Goal: Information Seeking & Learning: Learn about a topic

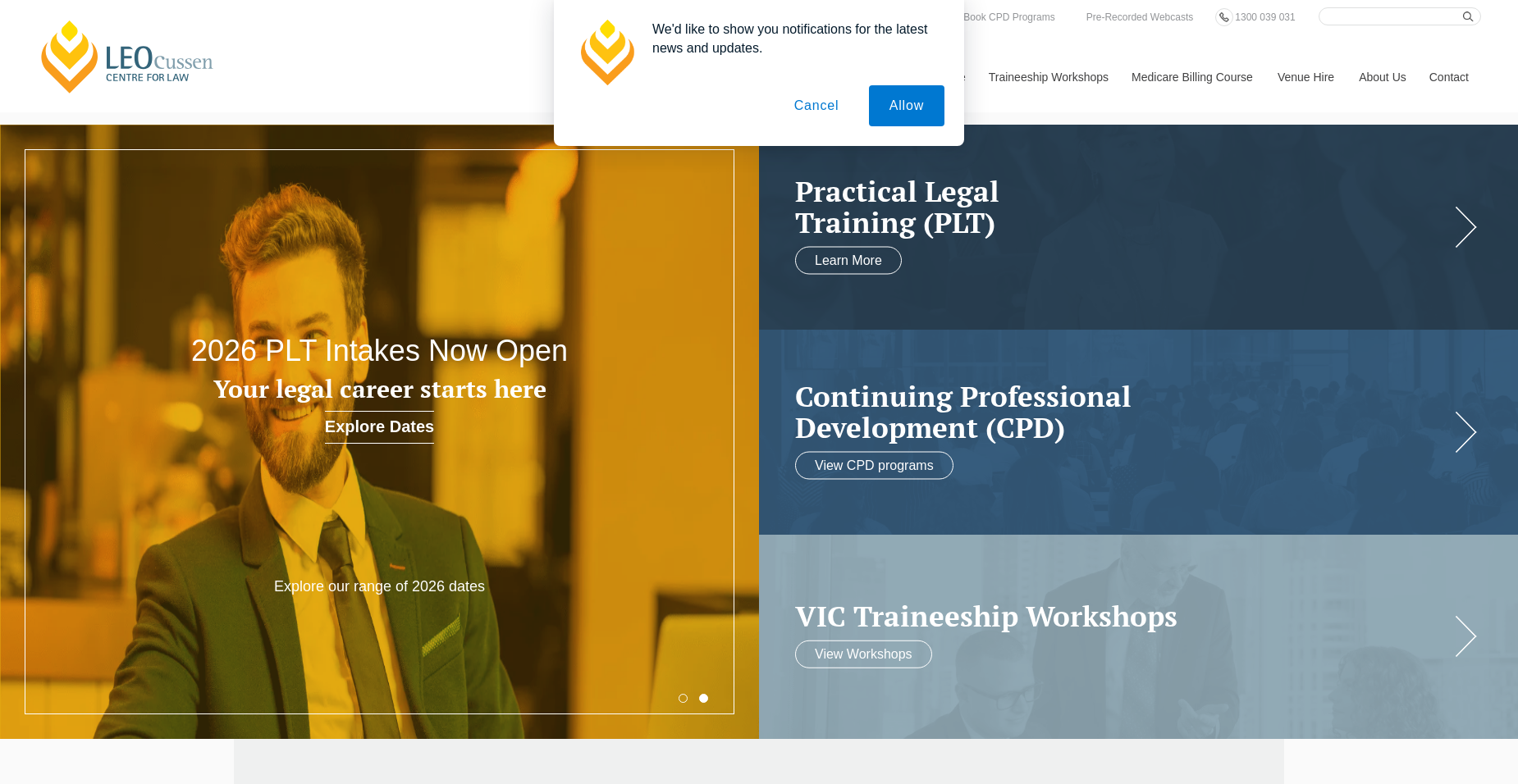
click at [824, 110] on button "Cancel" at bounding box center [817, 105] width 86 height 41
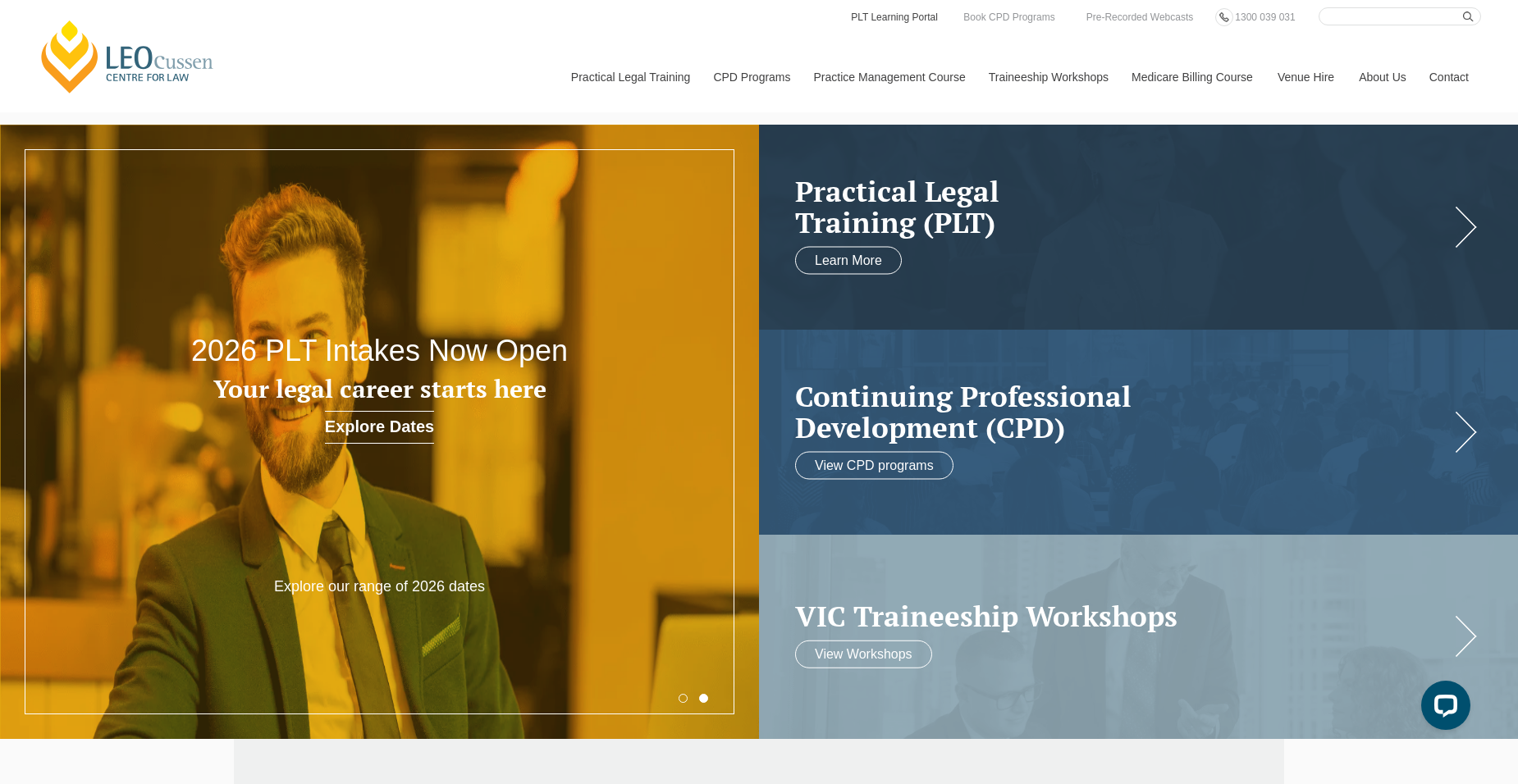
click at [893, 18] on link "PLT Learning Portal" at bounding box center [894, 17] width 90 height 18
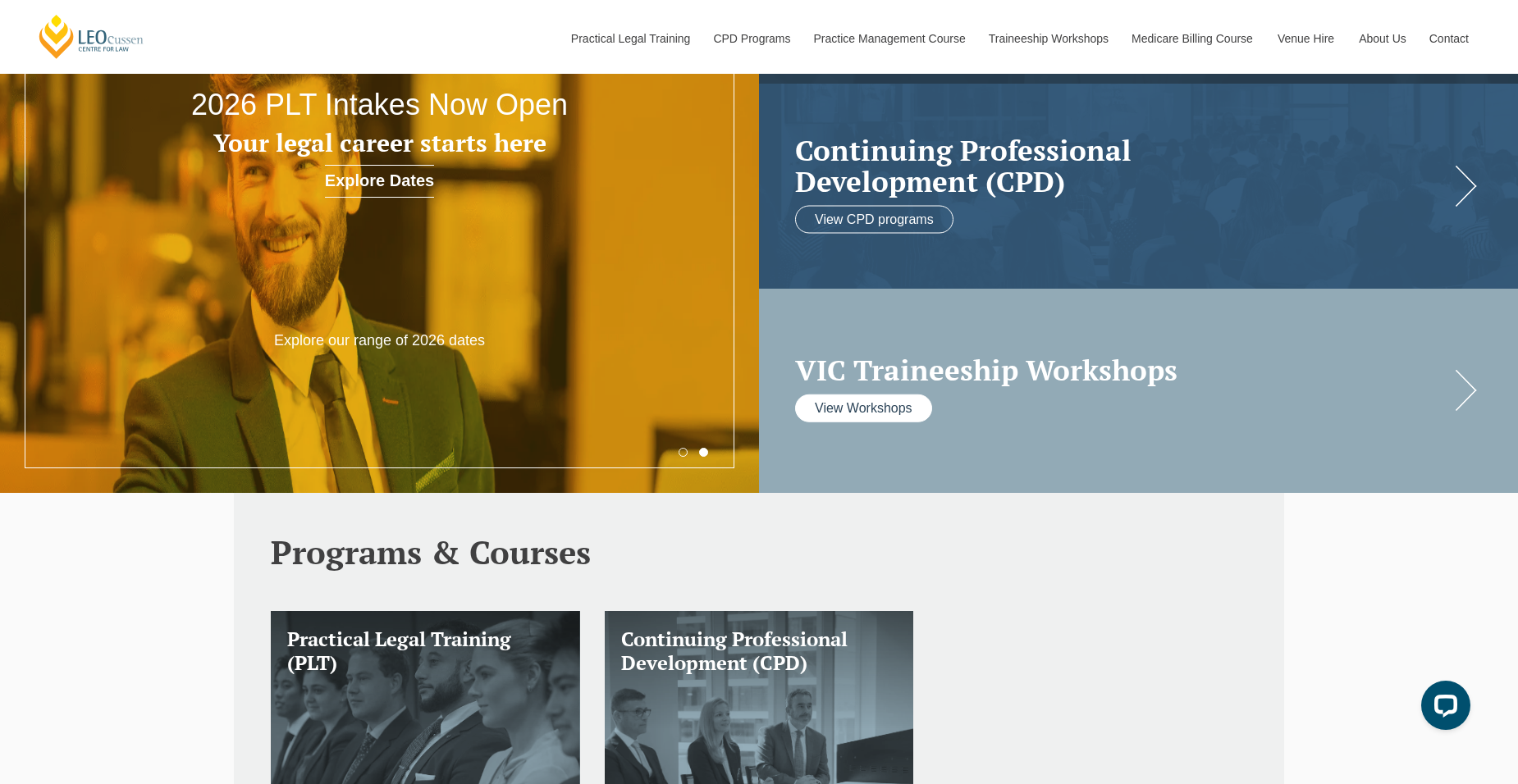
scroll to position [328, 0]
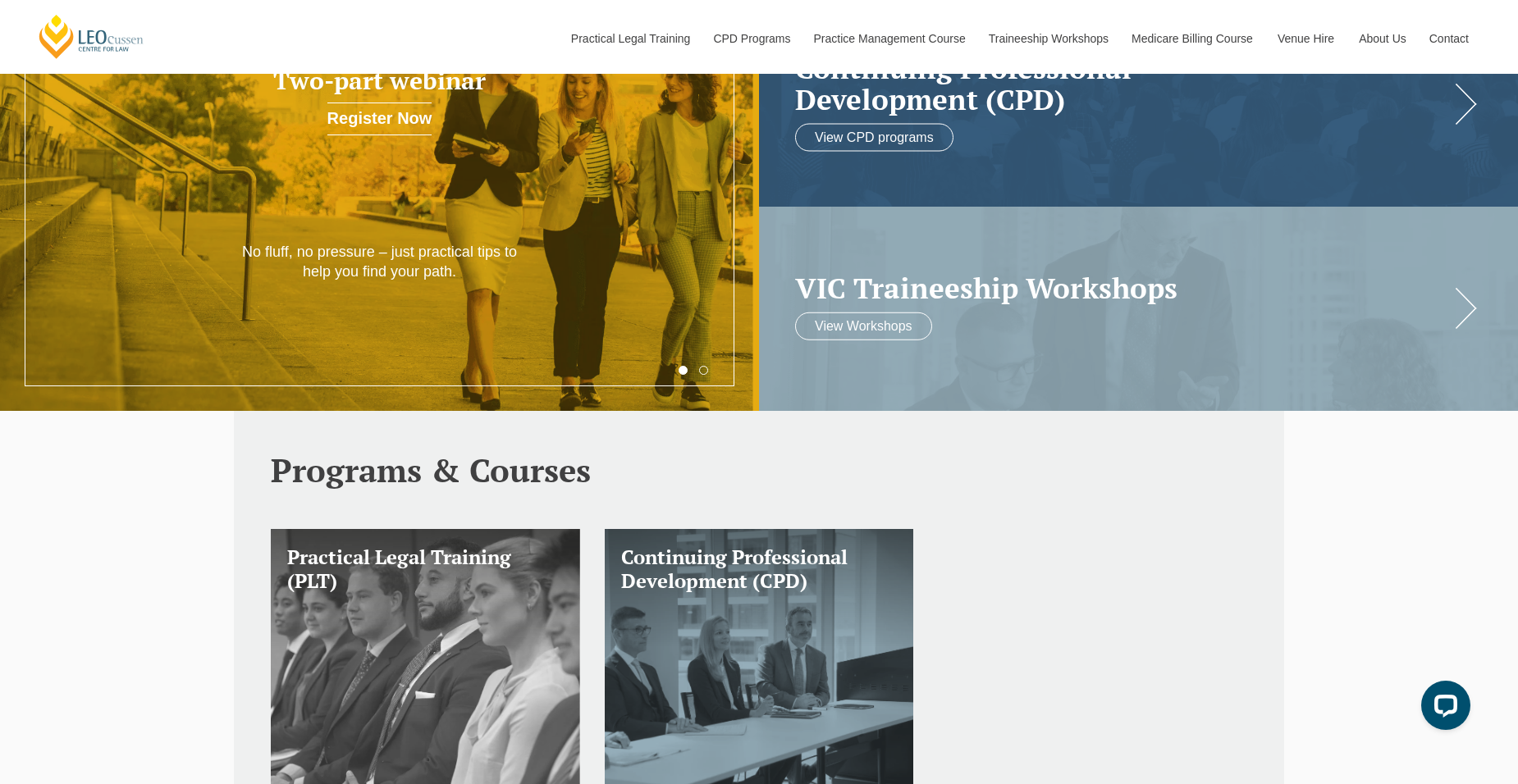
click at [467, 571] on h3 "Practical Legal Training (PLT)" at bounding box center [425, 569] width 277 height 48
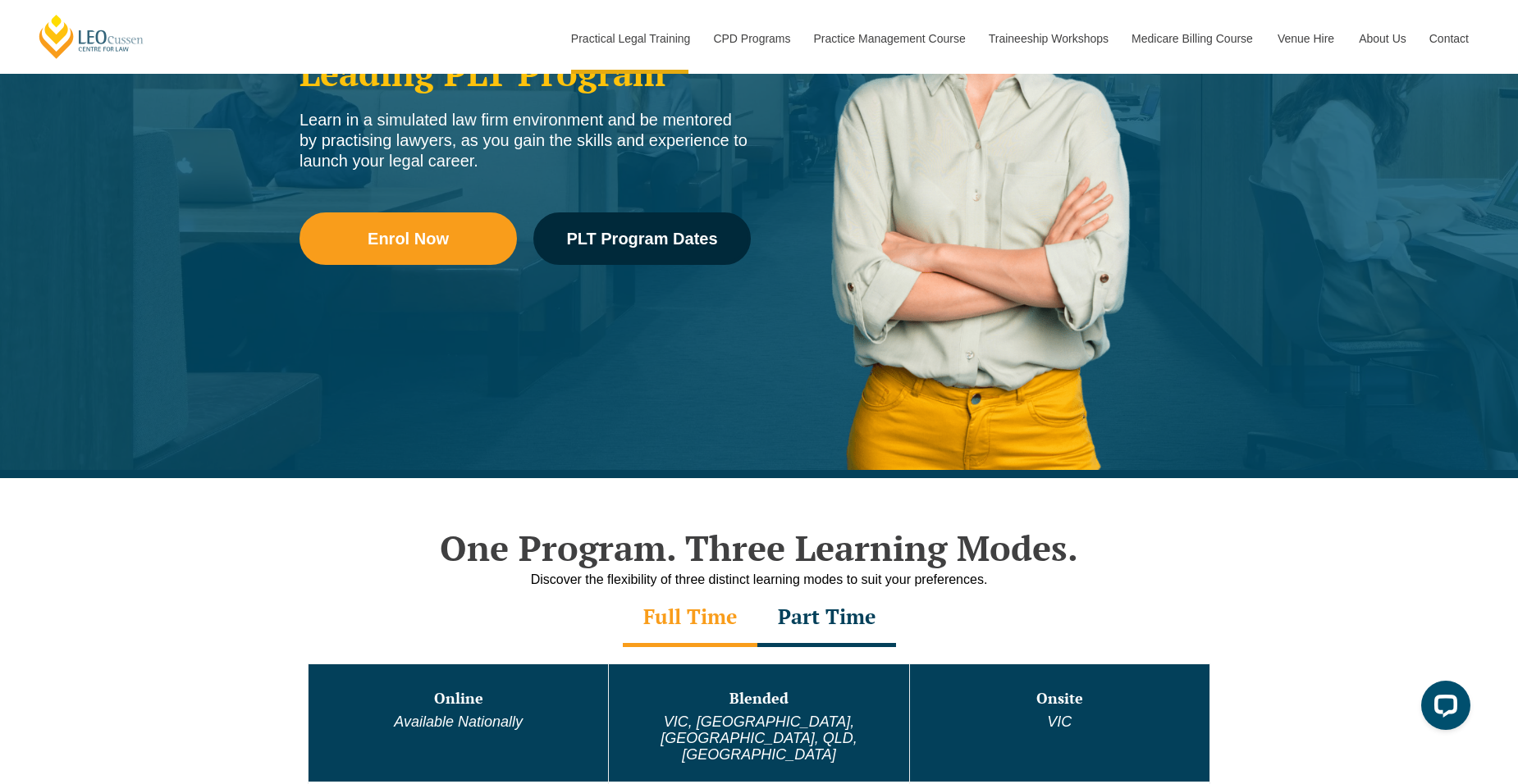
scroll to position [492, 0]
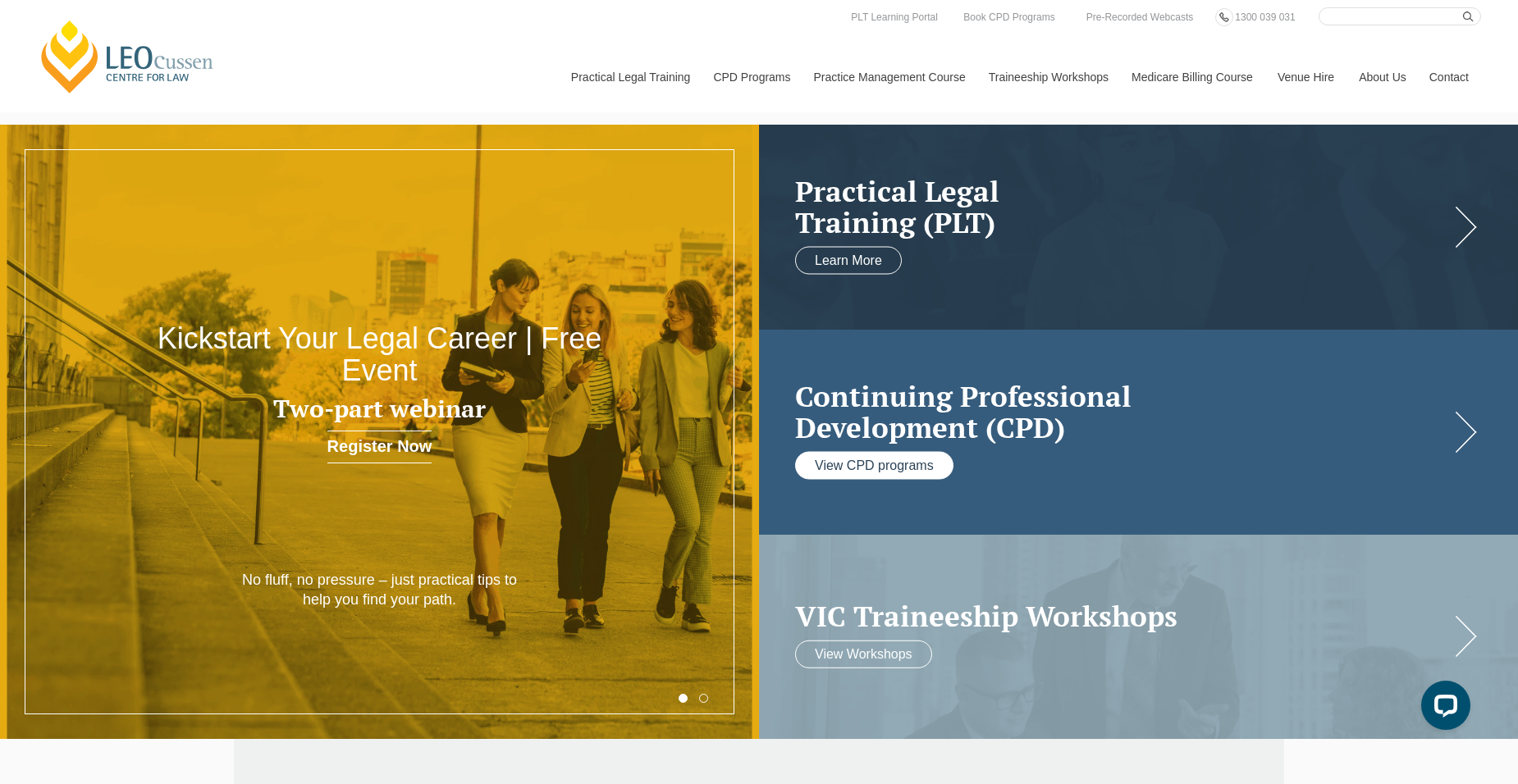
click at [880, 461] on link "View CPD programs" at bounding box center [874, 465] width 159 height 28
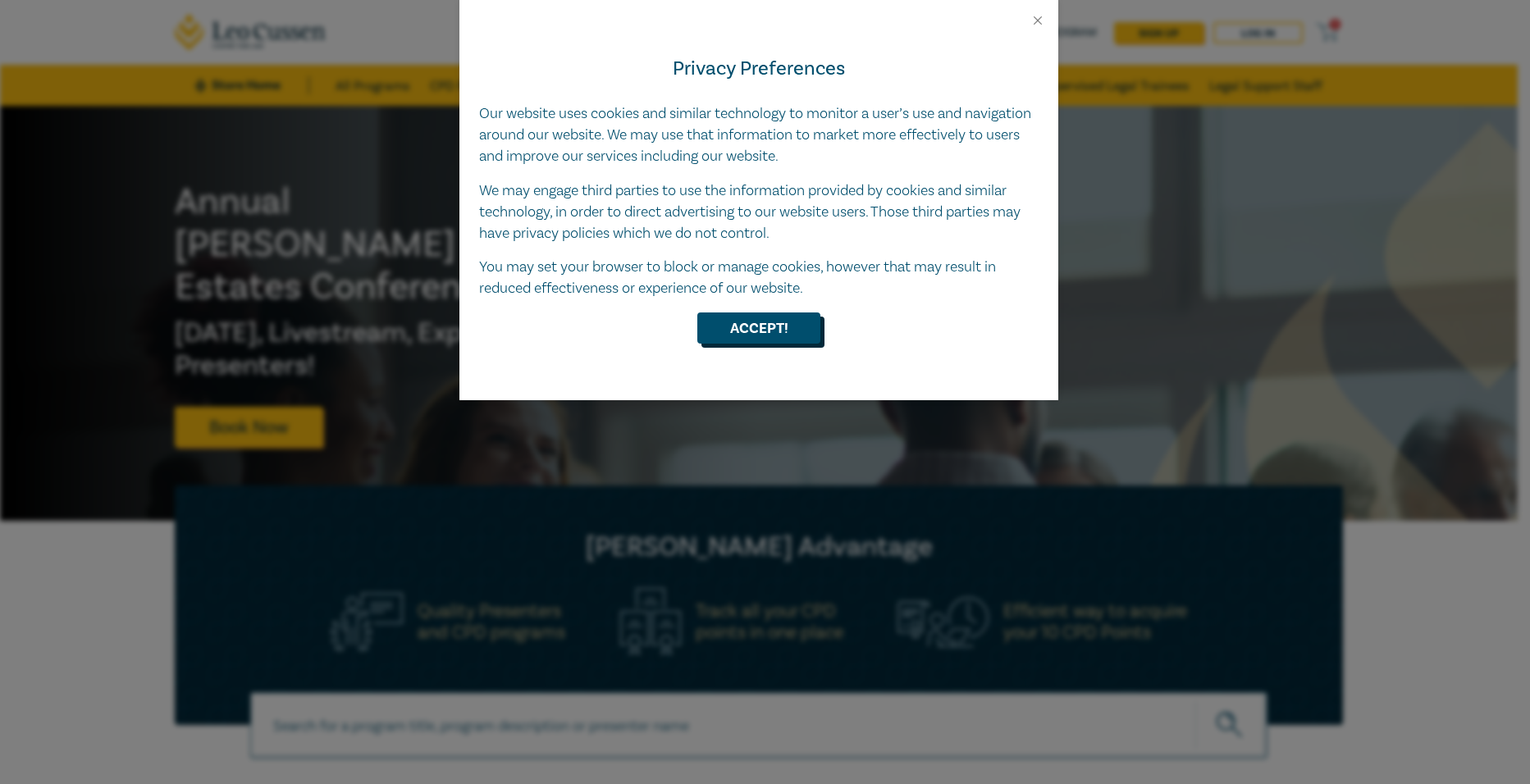
click at [769, 328] on button "Accept!" at bounding box center [758, 328] width 123 height 31
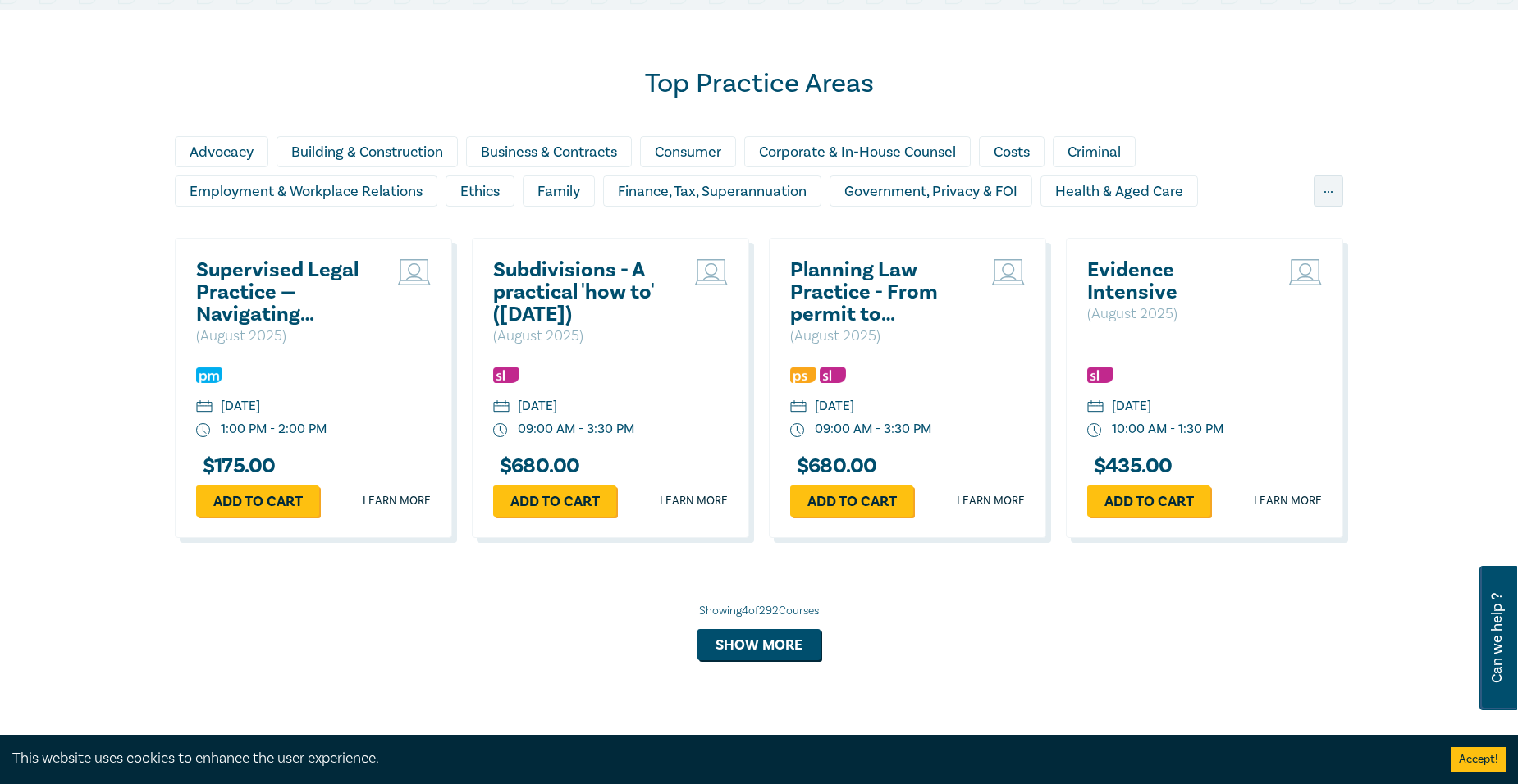
scroll to position [1312, 0]
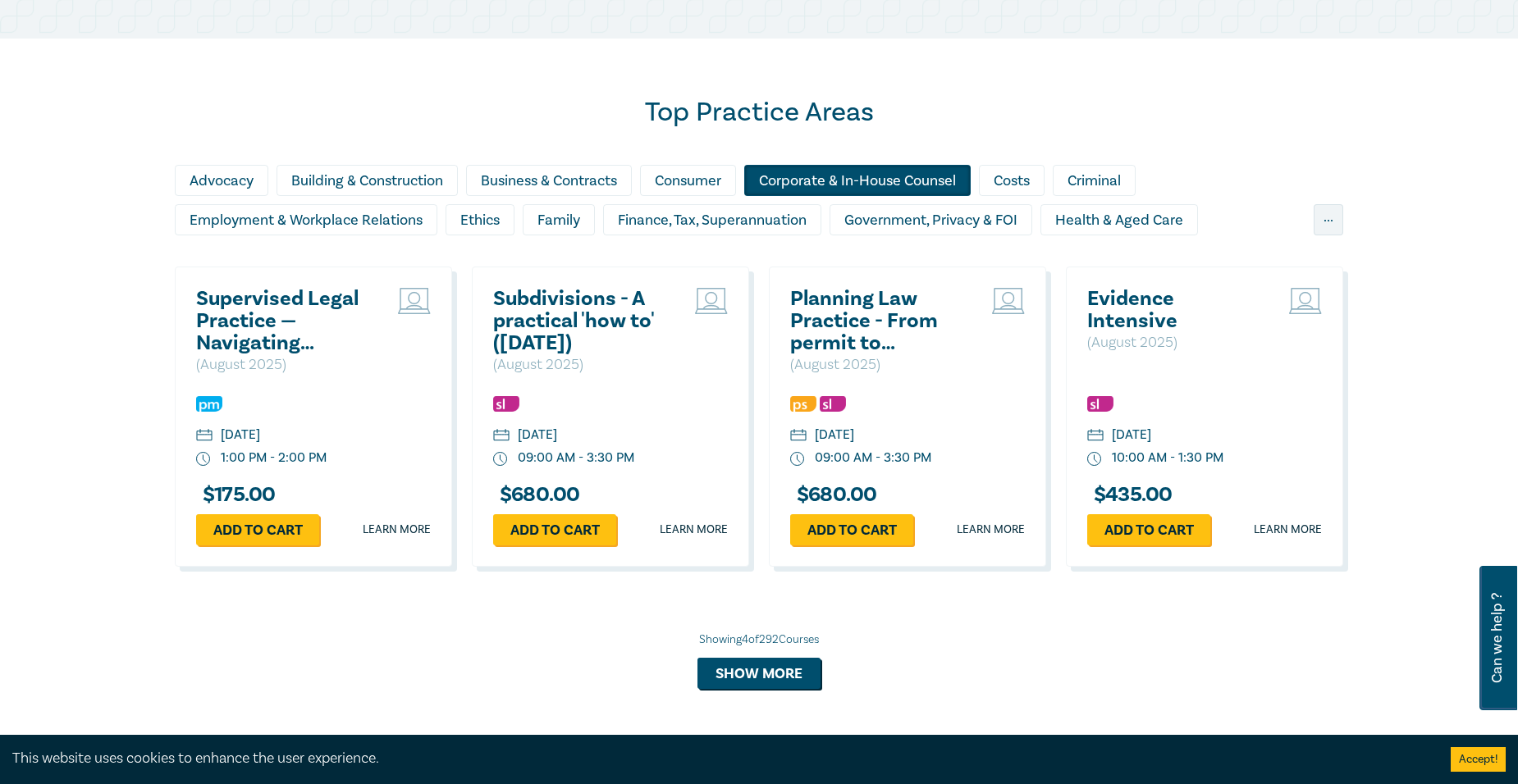
click at [858, 184] on div "Corporate & In-House Counsel" at bounding box center [857, 180] width 226 height 31
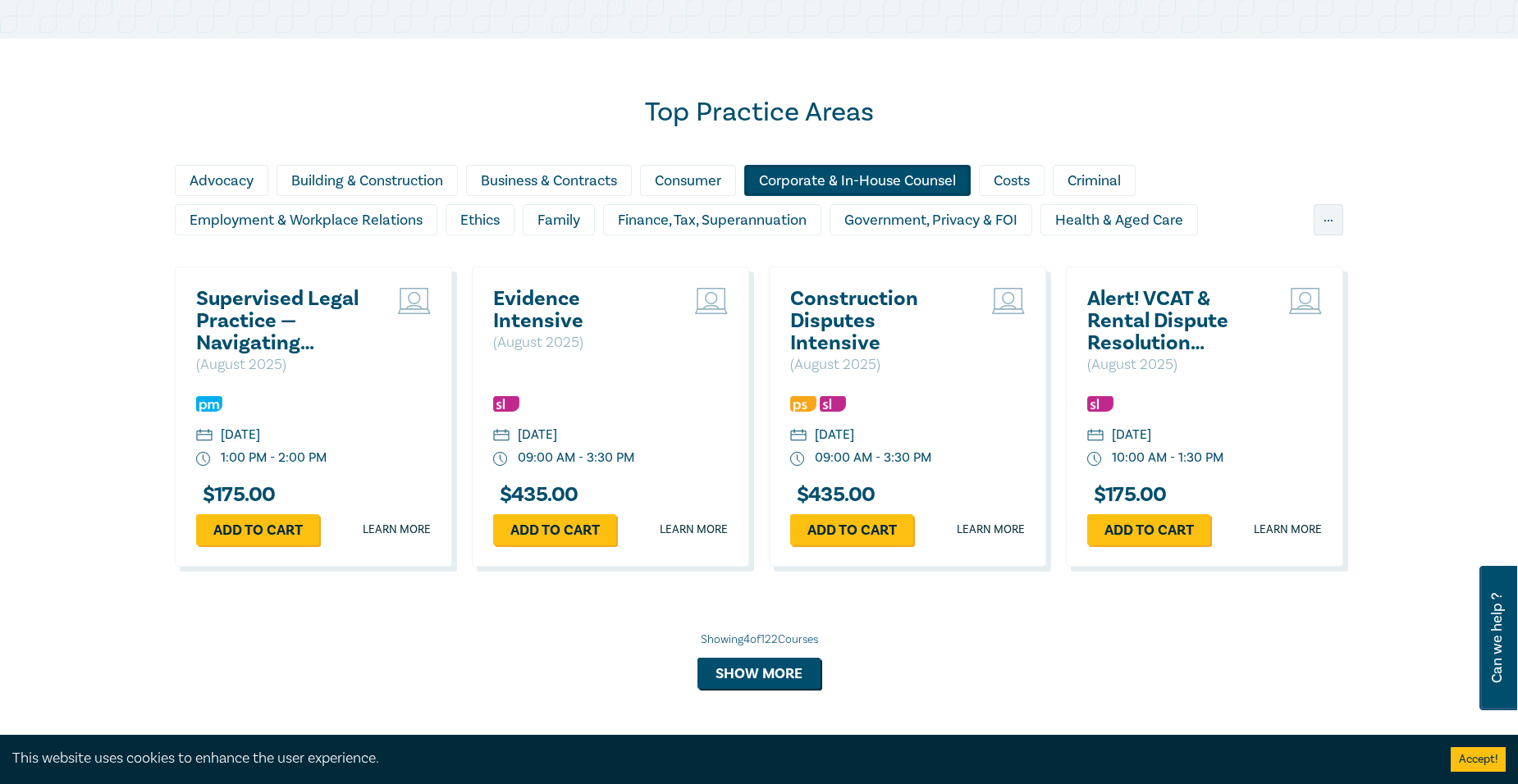
click at [1320, 223] on div "..." at bounding box center [1328, 220] width 29 height 31
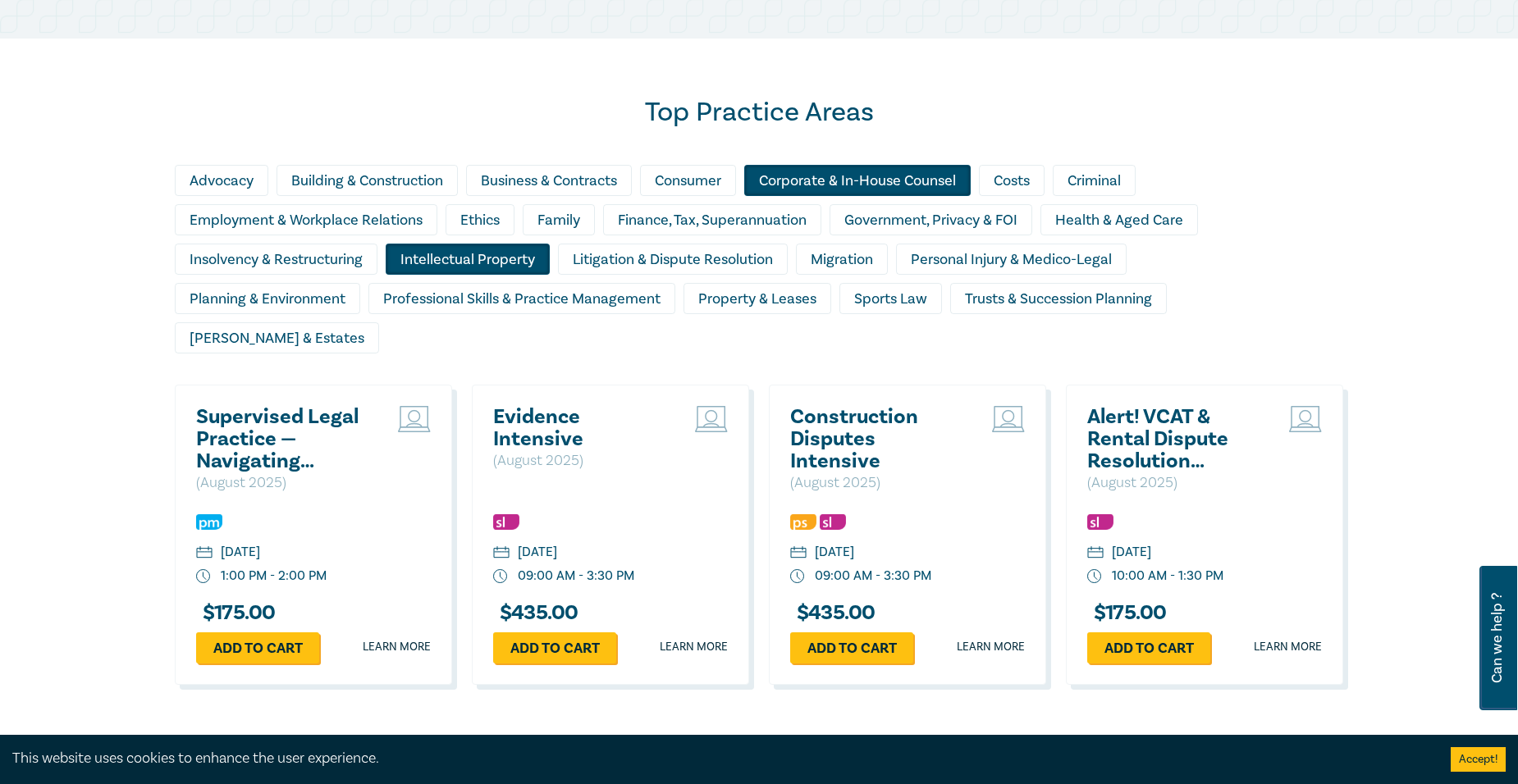
click at [499, 255] on div "Intellectual Property" at bounding box center [468, 258] width 164 height 31
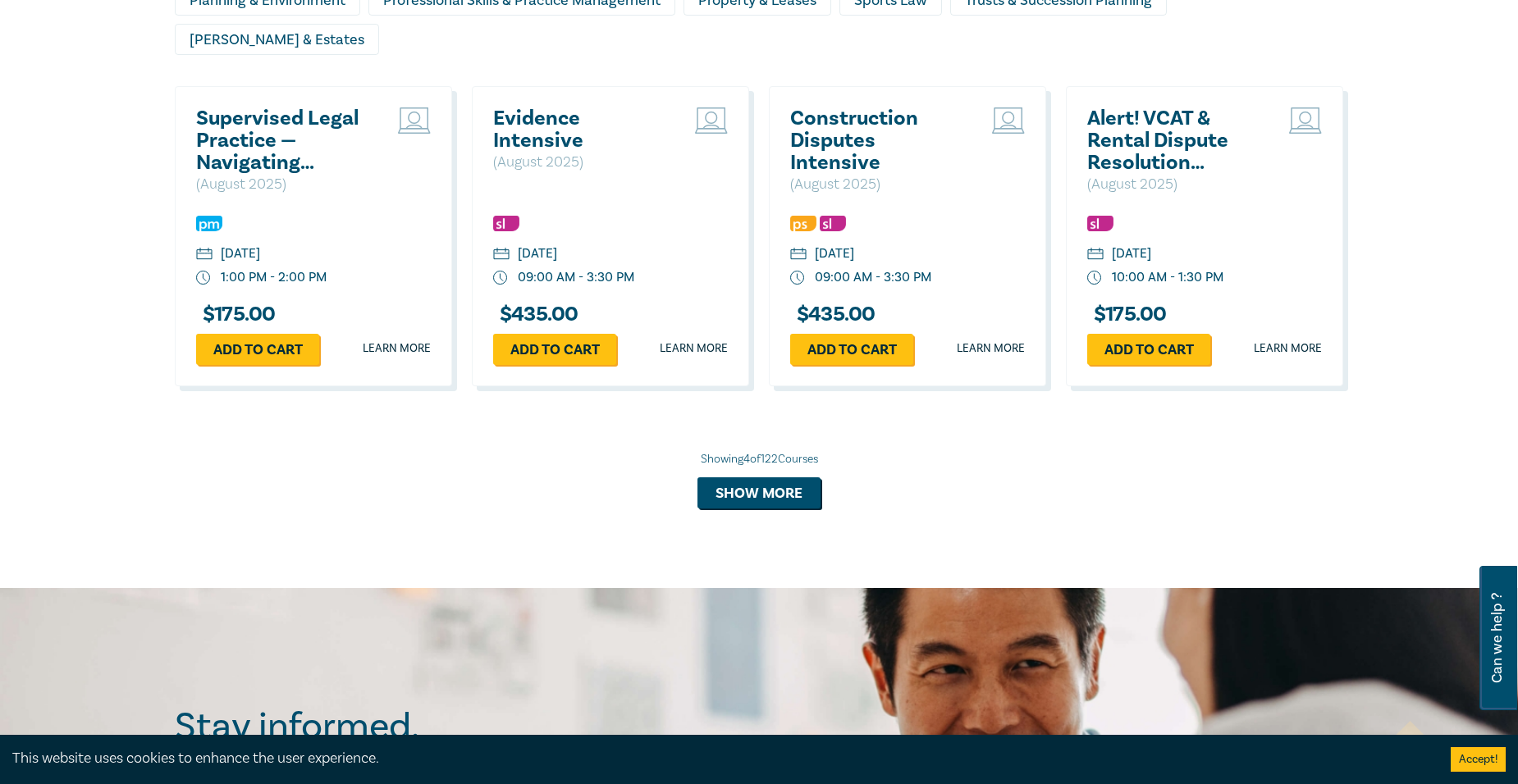
scroll to position [1640, 0]
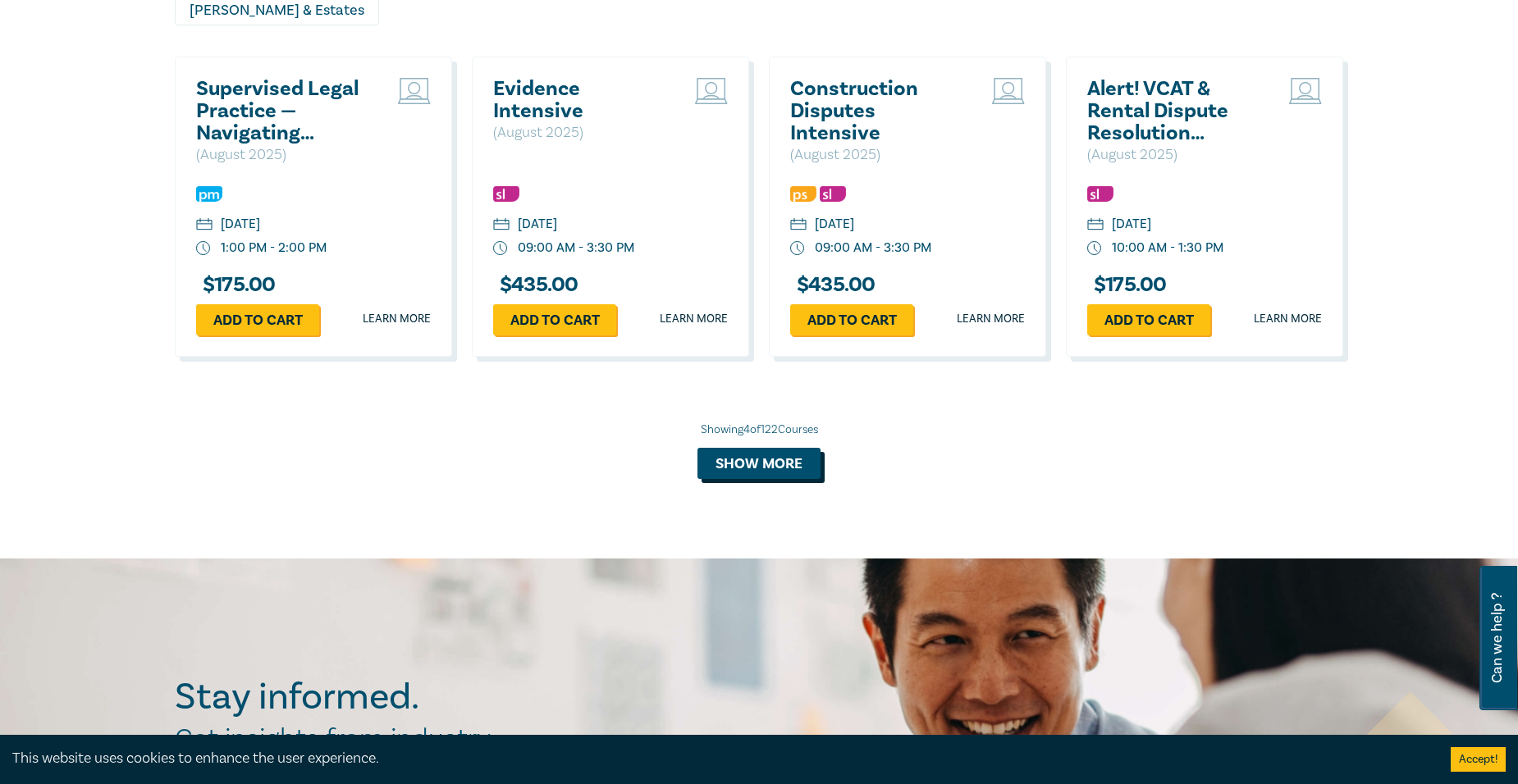
click at [722, 448] on button "Show more" at bounding box center [759, 463] width 123 height 31
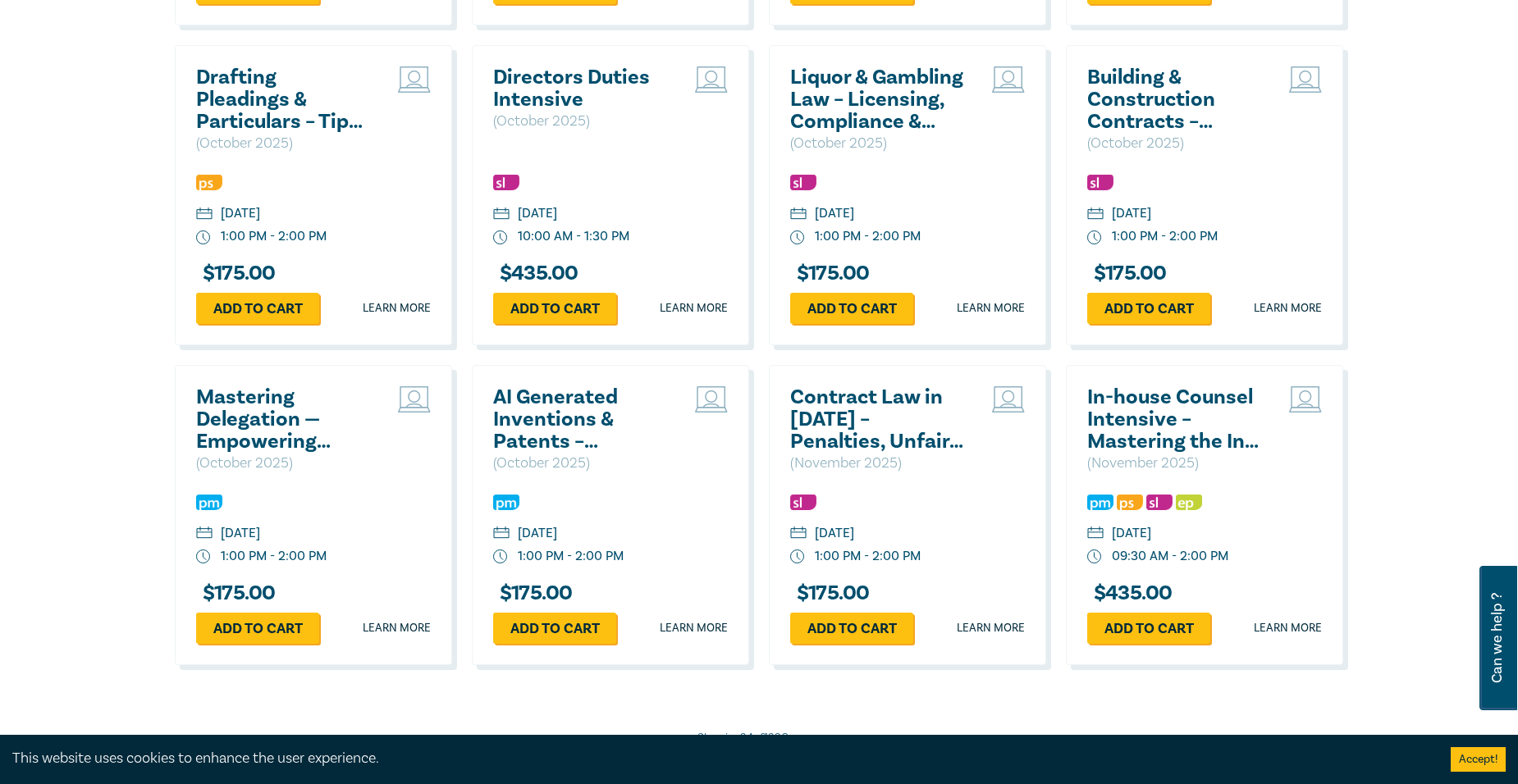
scroll to position [2706, 0]
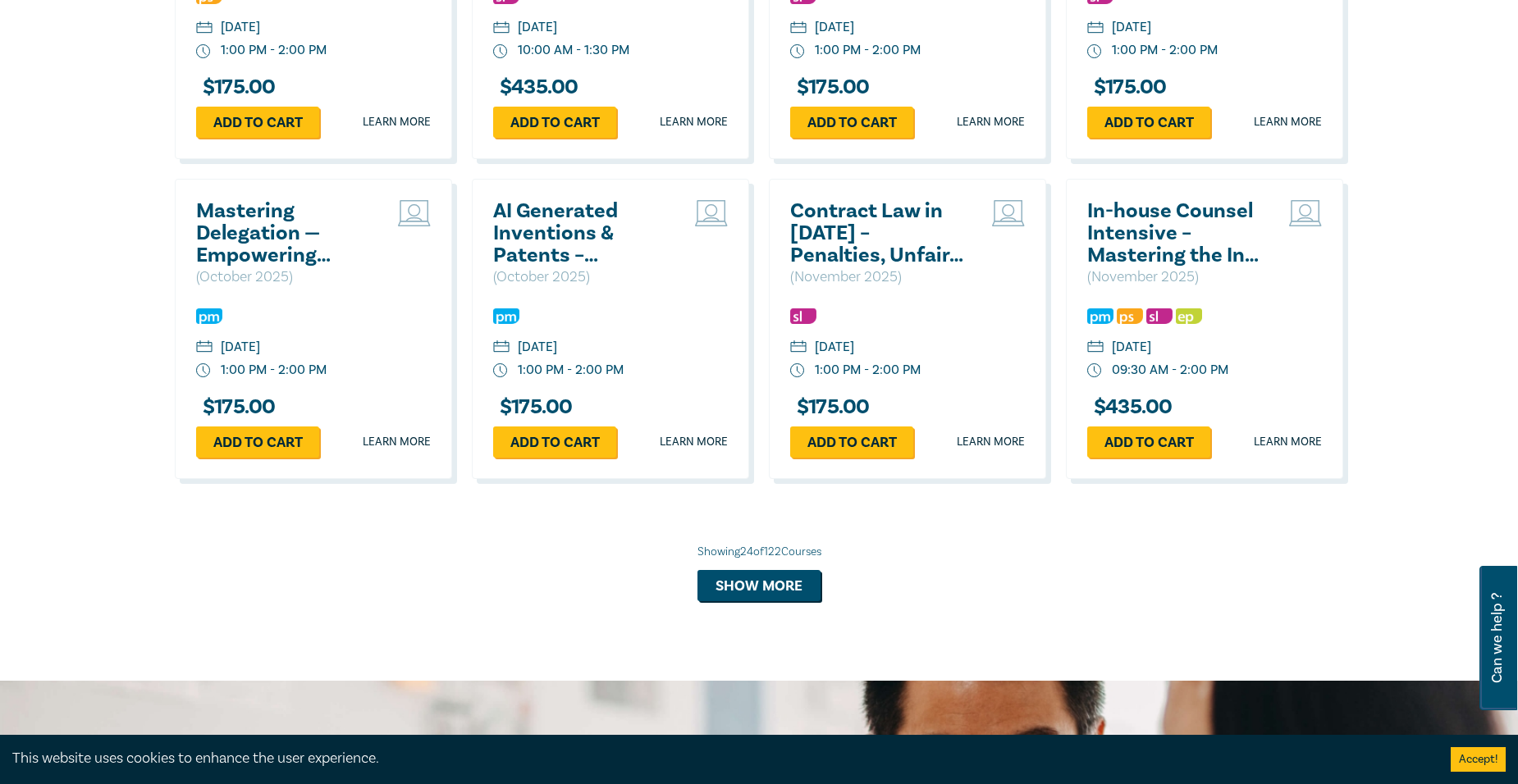
click at [1161, 222] on h2 "In-house Counsel Intensive – Mastering the In-house Role" at bounding box center [1176, 234] width 177 height 67
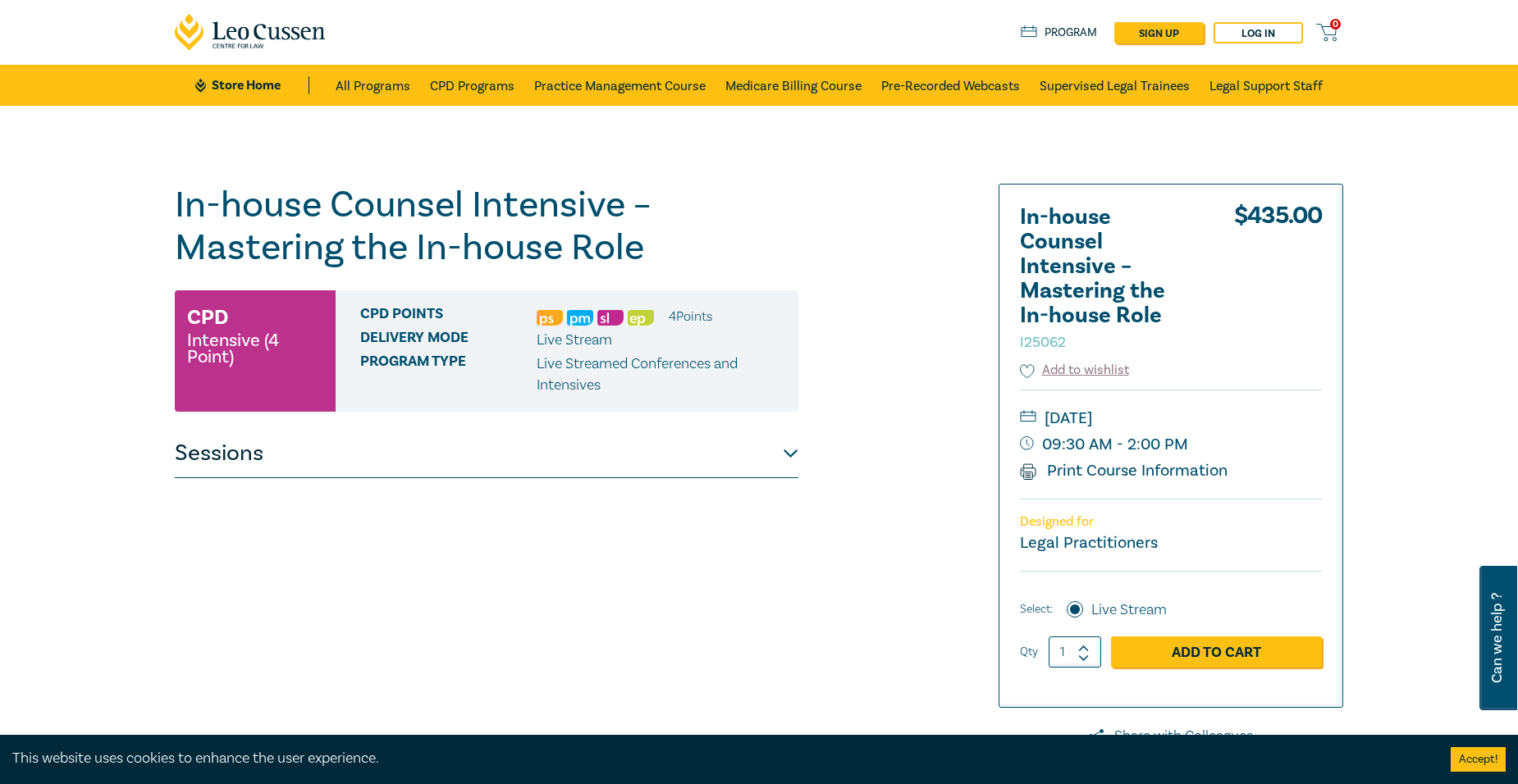
click at [770, 449] on button "Sessions" at bounding box center [487, 453] width 624 height 49
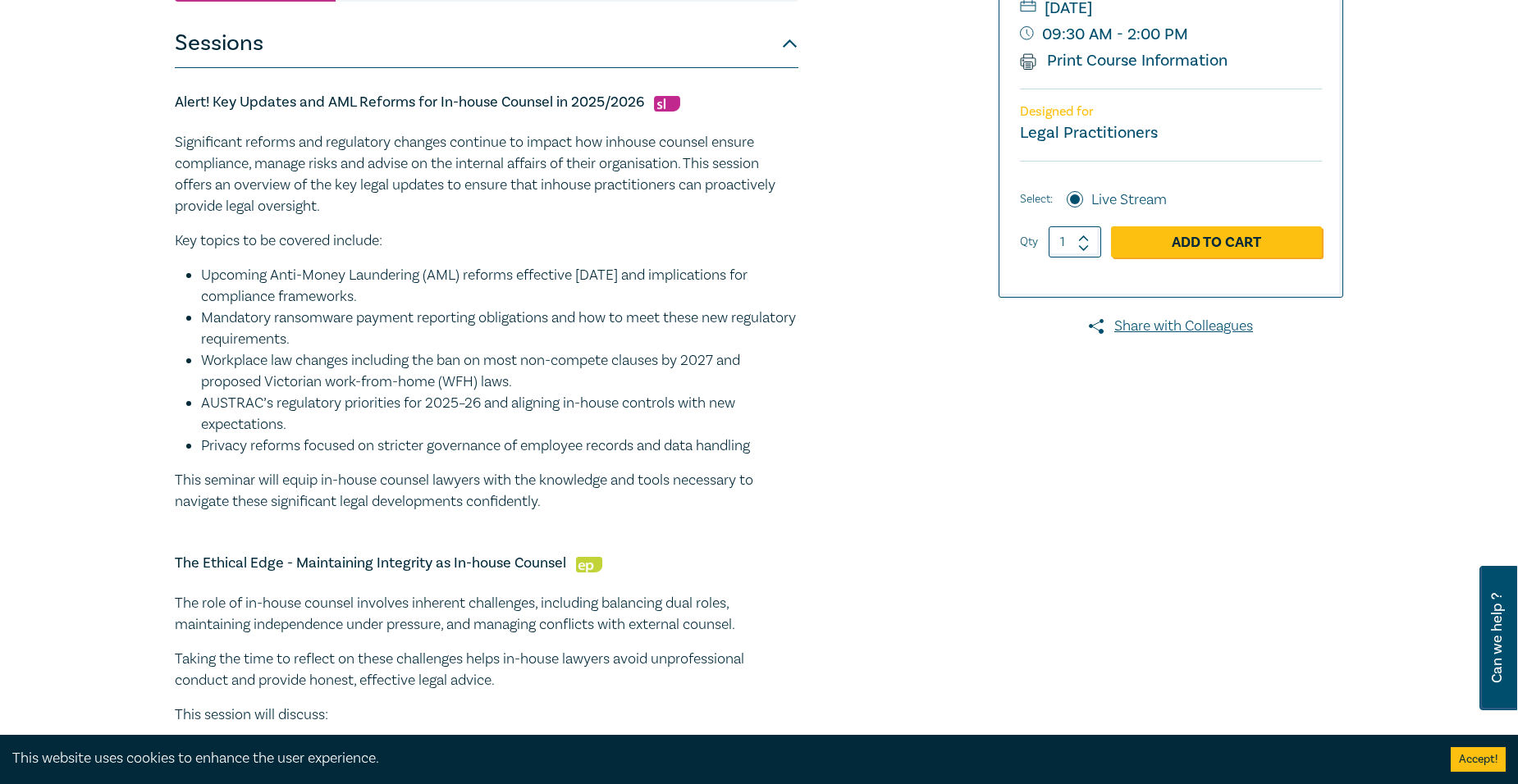
scroll to position [492, 0]
